Goal: Information Seeking & Learning: Learn about a topic

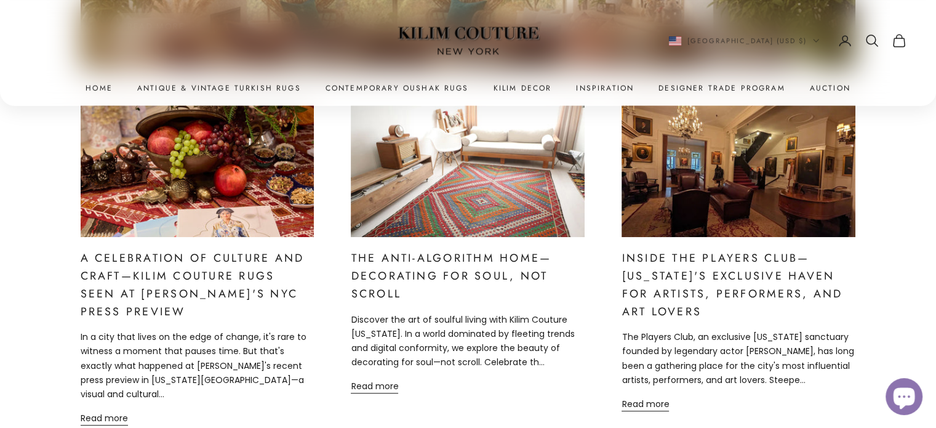
scroll to position [517, 0]
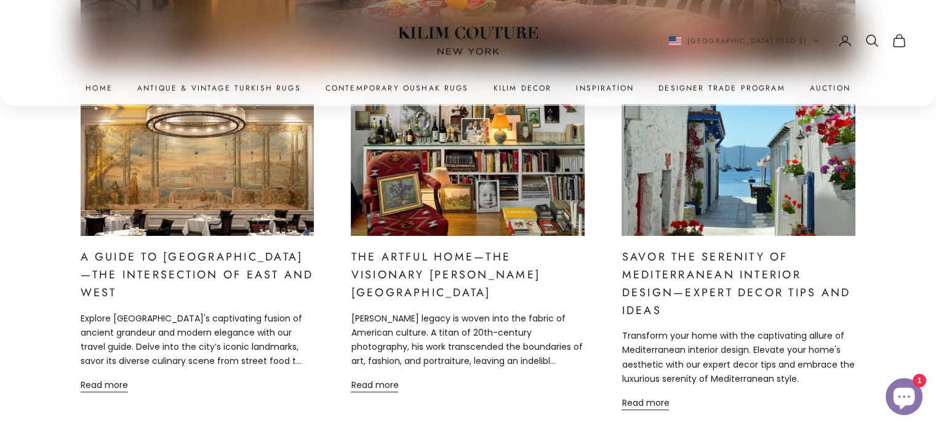
scroll to position [406, 0]
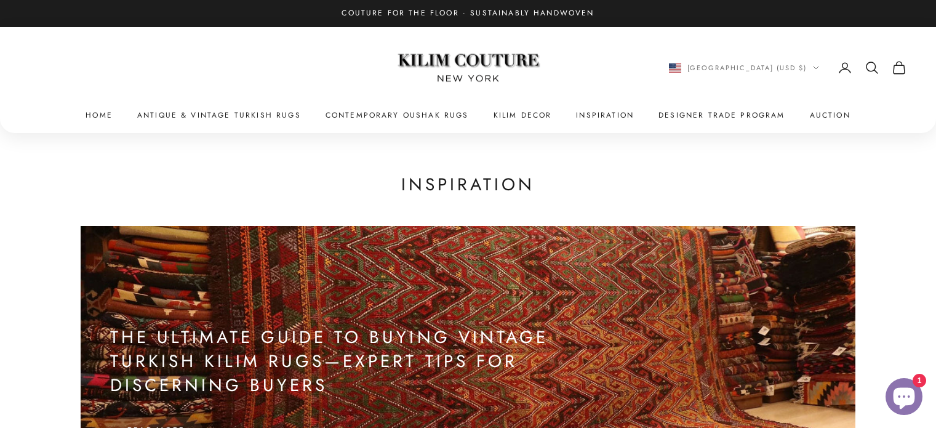
scroll to position [250, 0]
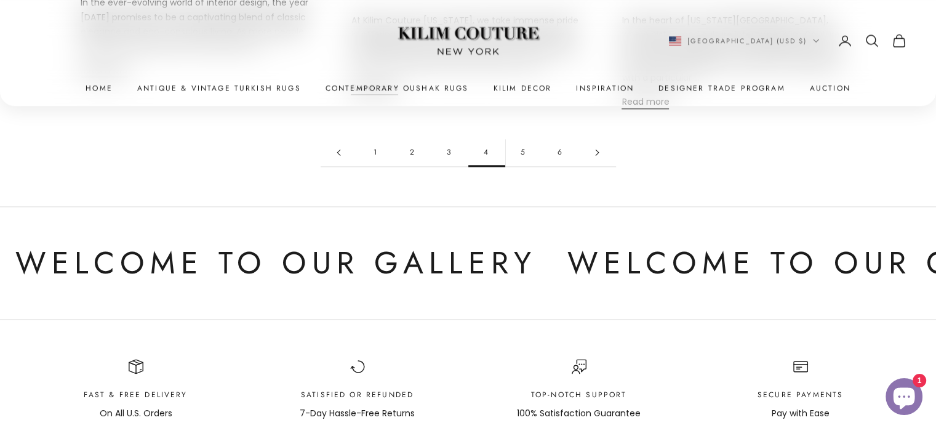
scroll to position [1427, 0]
